Goal: Information Seeking & Learning: Learn about a topic

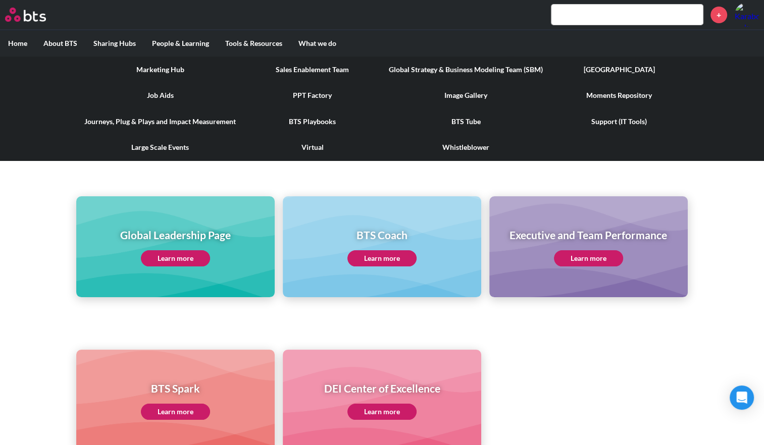
click at [276, 41] on label "Tools & Resources" at bounding box center [253, 43] width 73 height 26
click at [0, 0] on input "Tools & Resources" at bounding box center [0, 0] width 0 height 0
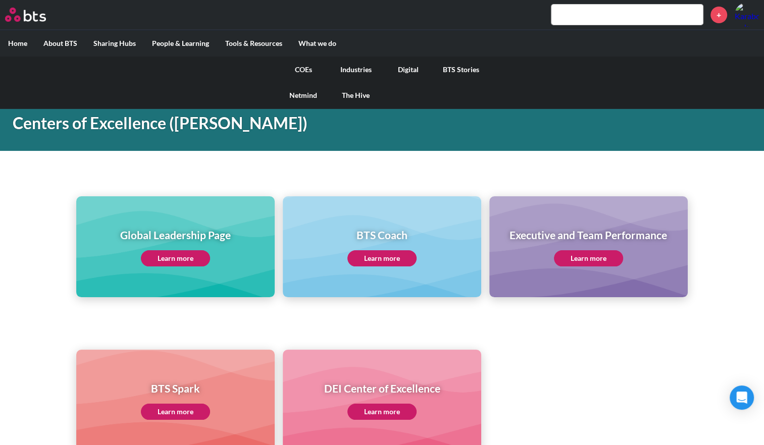
click at [349, 72] on link "Industries" at bounding box center [356, 70] width 53 height 26
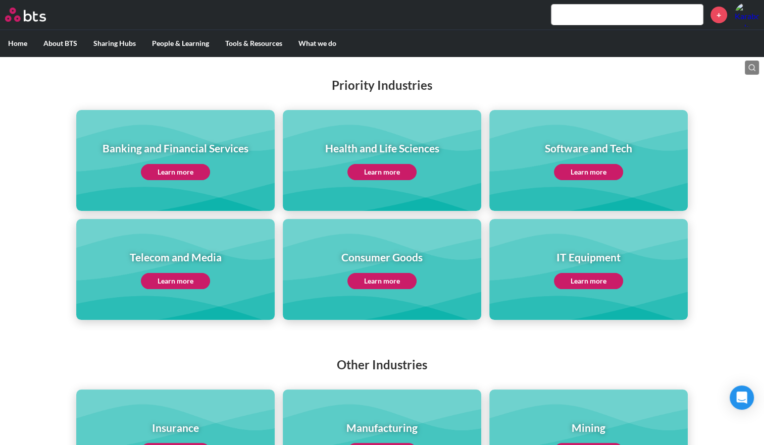
scroll to position [121, 0]
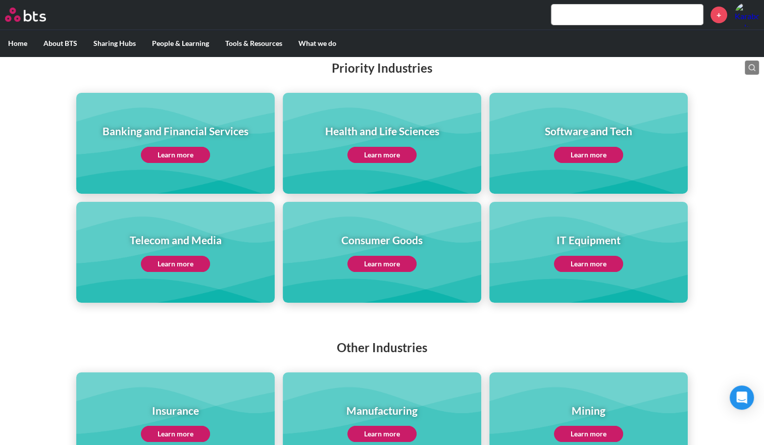
click at [163, 162] on link "Learn more" at bounding box center [175, 155] width 69 height 16
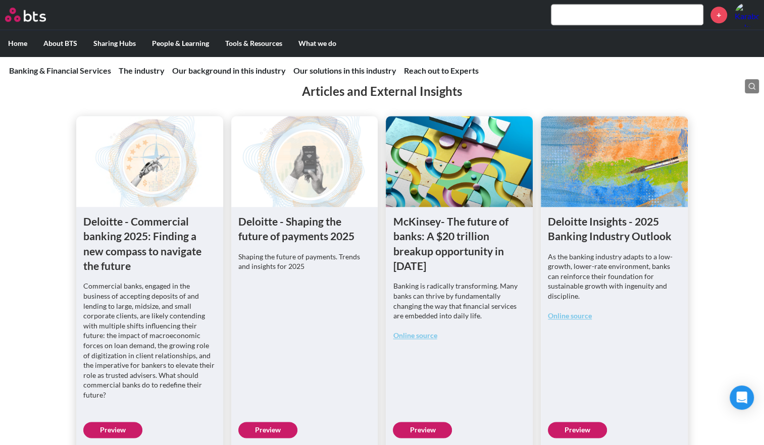
scroll to position [1040, 0]
